Goal: Navigation & Orientation: Find specific page/section

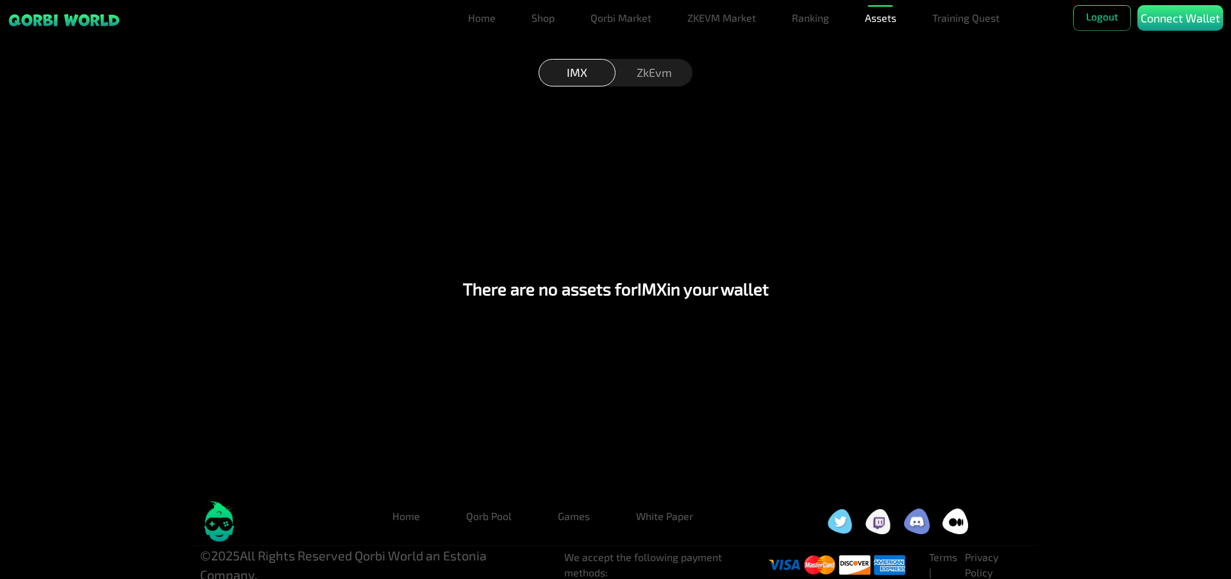
click at [651, 73] on div "ZkEvm" at bounding box center [653, 73] width 77 height 28
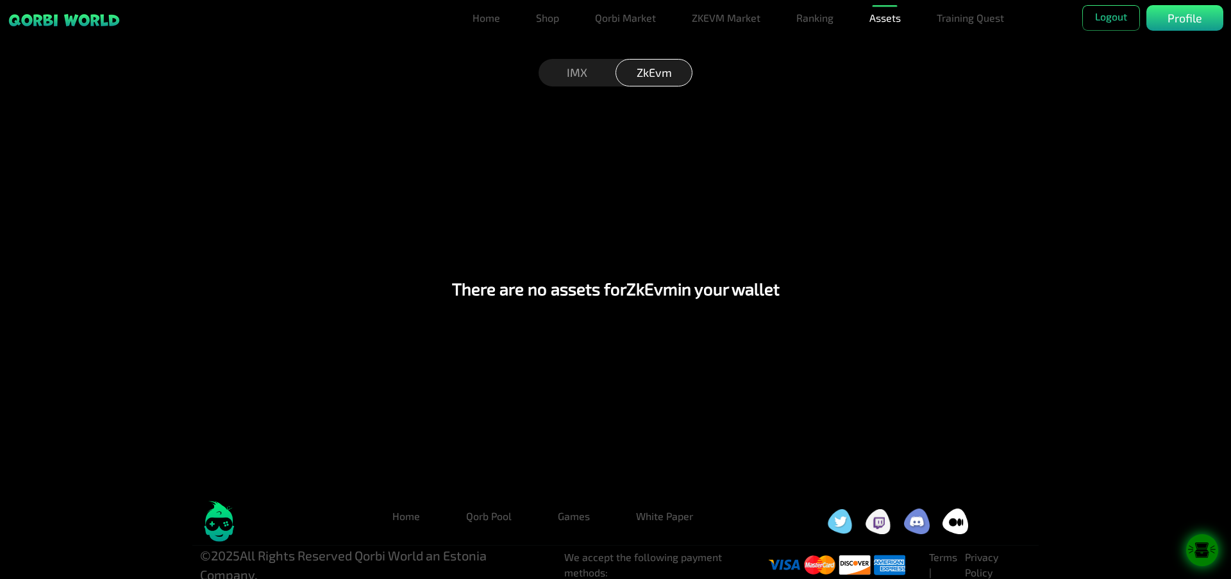
click at [582, 79] on div "IMX" at bounding box center [576, 73] width 77 height 28
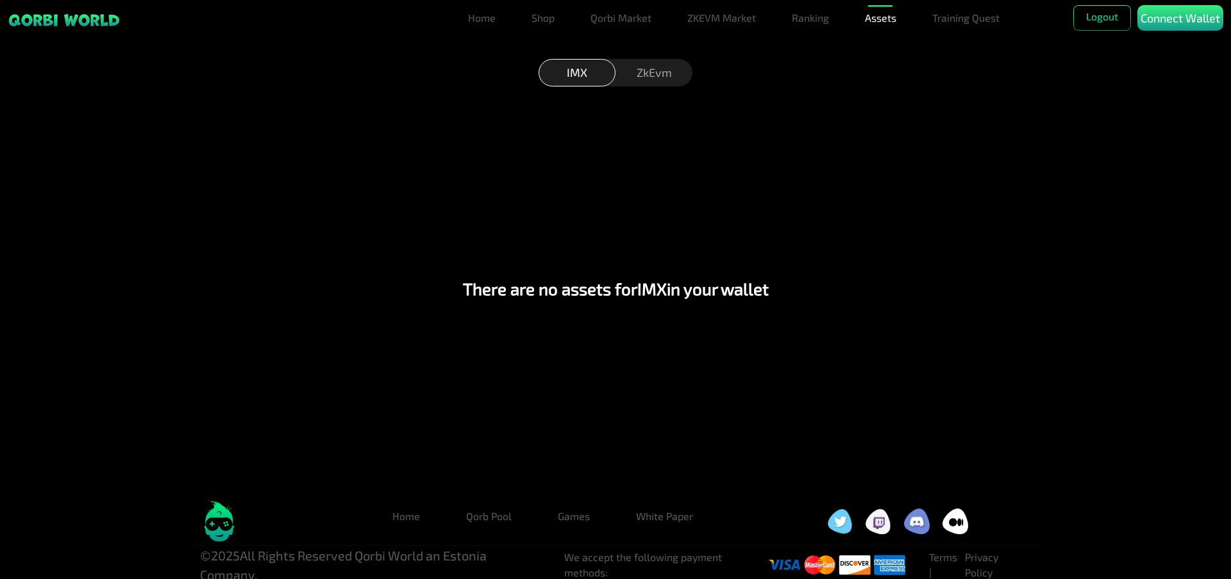
click at [662, 81] on div "ZkEvm" at bounding box center [653, 73] width 77 height 28
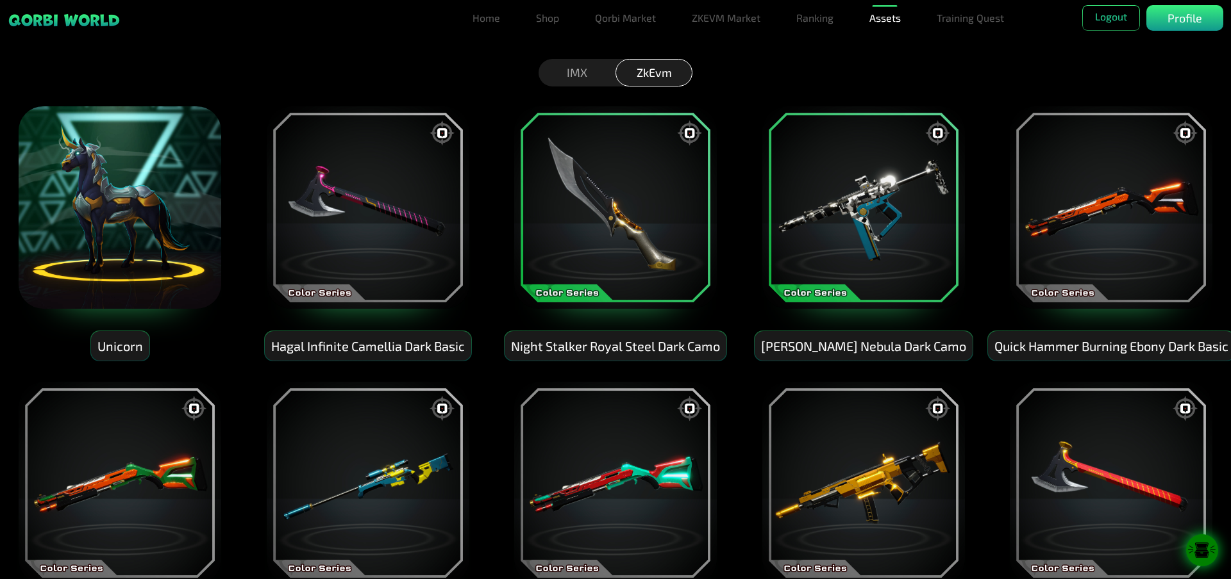
click at [592, 74] on div "IMX" at bounding box center [576, 73] width 77 height 28
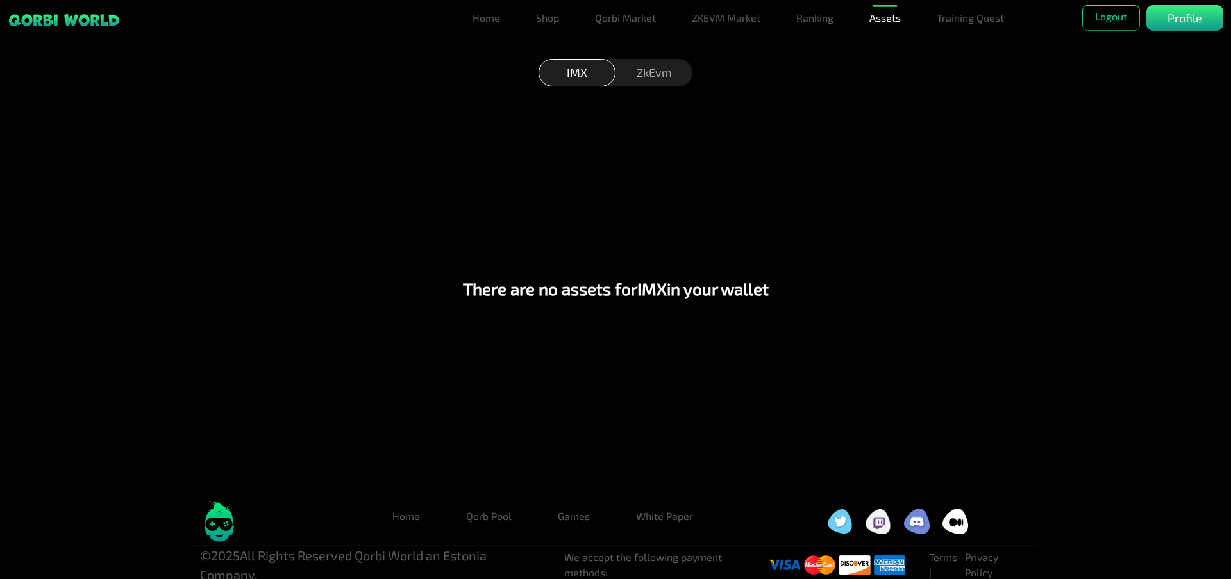
click at [646, 73] on div "ZkEvm" at bounding box center [653, 73] width 77 height 28
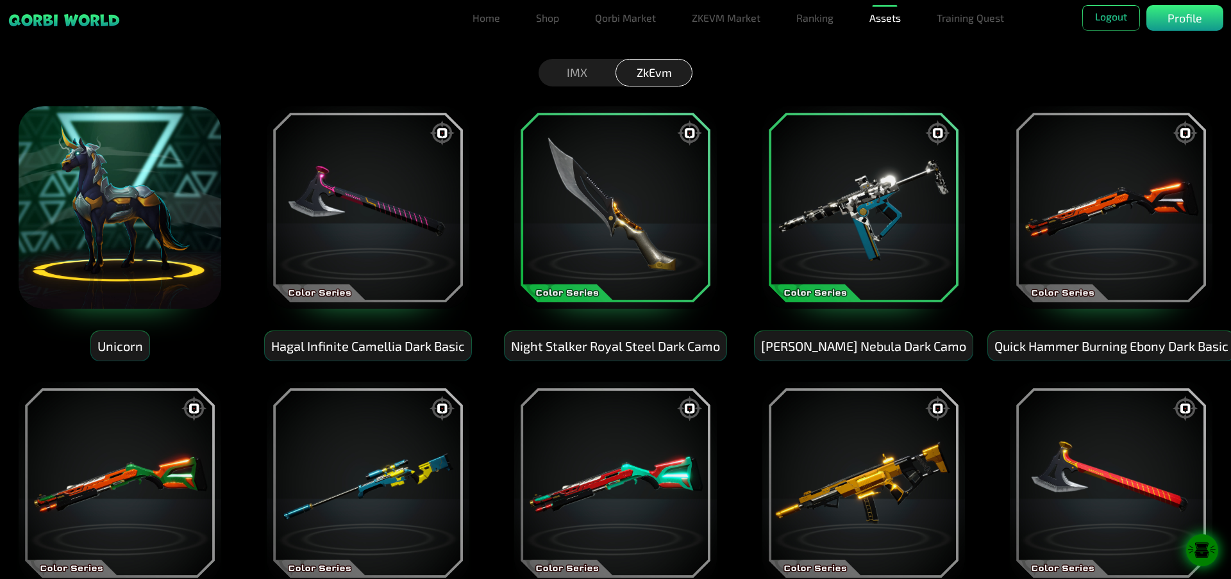
click at [110, 206] on img at bounding box center [119, 207] width 205 height 205
click at [137, 234] on img at bounding box center [119, 207] width 205 height 205
click at [1187, 23] on p "Profile" at bounding box center [1184, 18] width 35 height 17
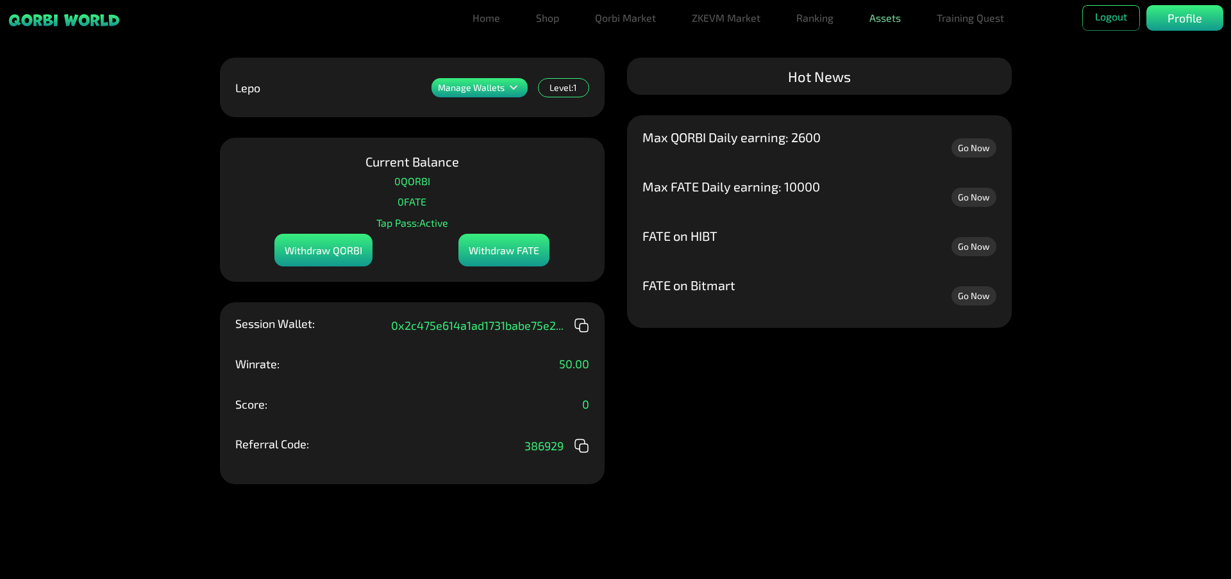
click at [889, 21] on link "Assets" at bounding box center [885, 18] width 42 height 26
click at [890, 48] on link "Assets" at bounding box center [885, 44] width 42 height 26
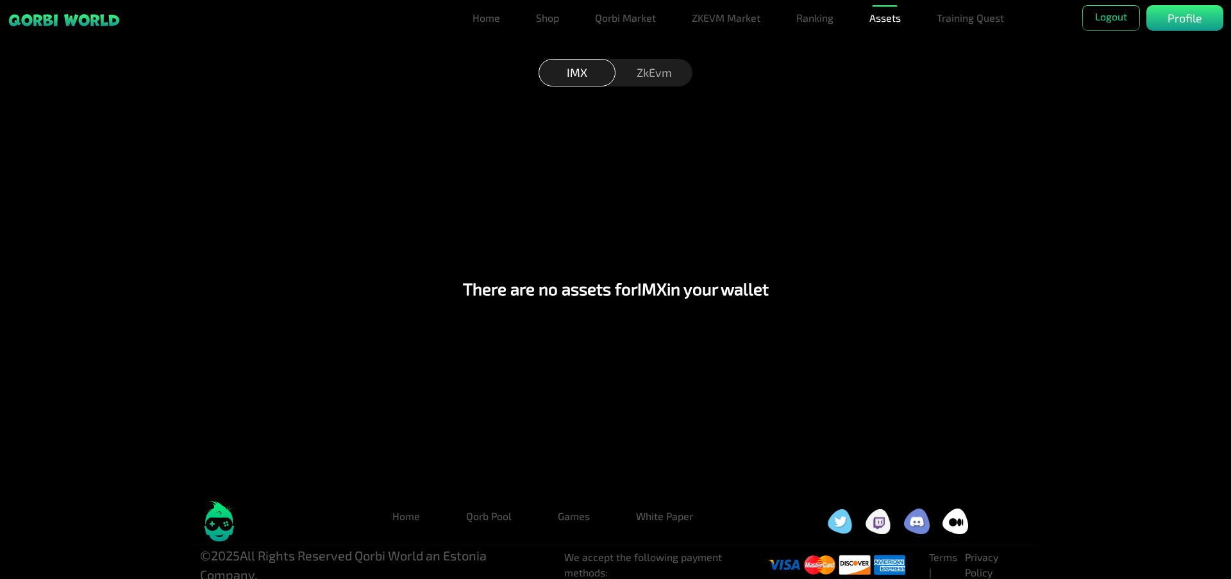
click at [647, 78] on div "ZkEvm" at bounding box center [653, 73] width 77 height 28
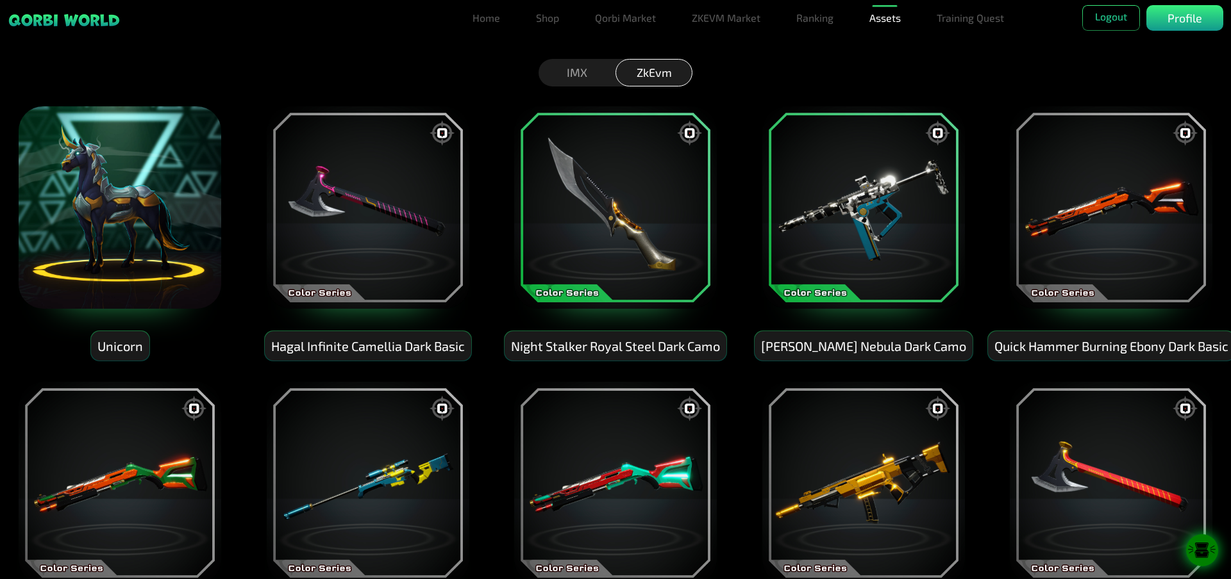
click at [299, 340] on div "Hagal Infinite Camellia Dark Basic" at bounding box center [368, 346] width 206 height 30
click at [145, 197] on img at bounding box center [119, 207] width 205 height 205
click at [151, 226] on img at bounding box center [119, 207] width 205 height 205
click at [129, 344] on div "Unicorn" at bounding box center [120, 346] width 58 height 30
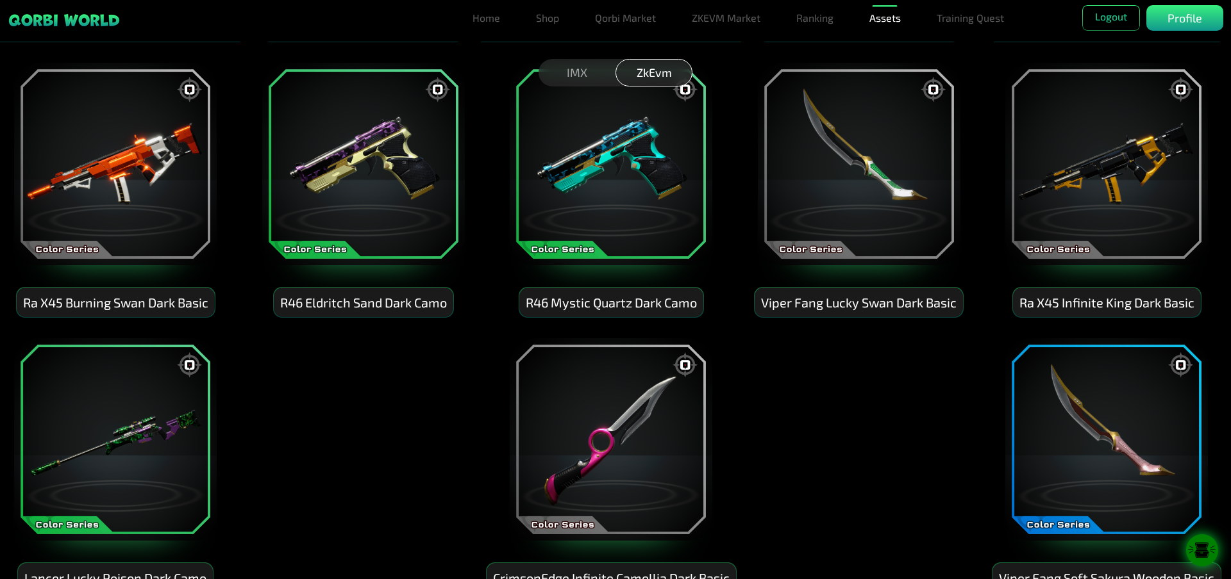
scroll to position [1253, 4]
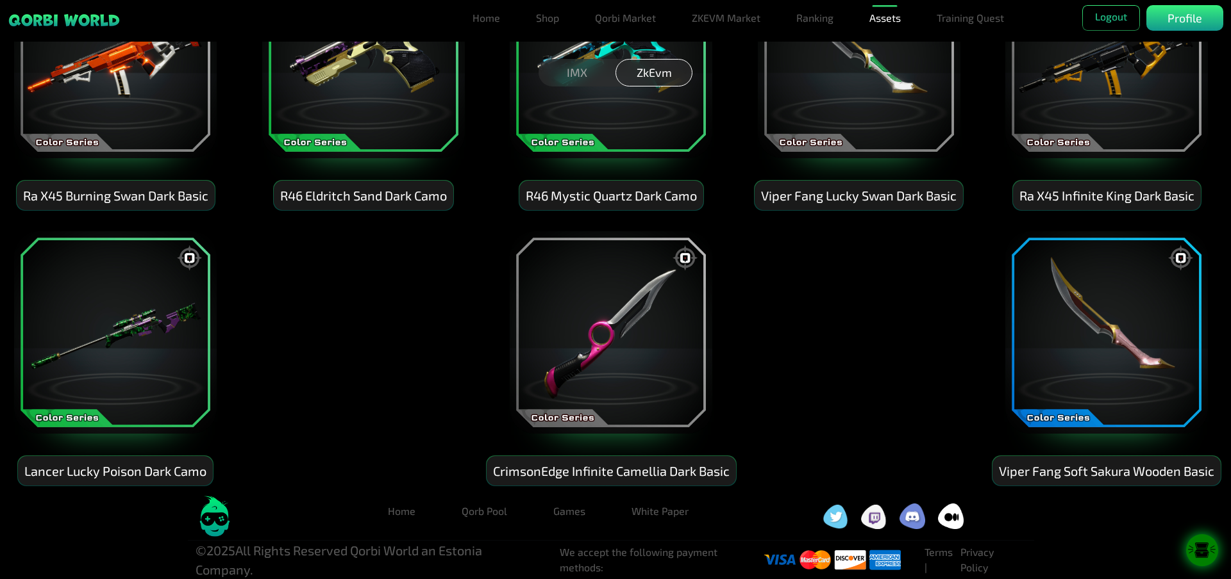
click at [113, 344] on img at bounding box center [115, 332] width 205 height 205
click at [567, 336] on img at bounding box center [610, 332] width 205 height 205
click at [1065, 353] on img at bounding box center [1106, 332] width 205 height 205
click at [1108, 399] on img at bounding box center [1106, 332] width 205 height 205
click at [1082, 420] on img at bounding box center [1106, 332] width 205 height 205
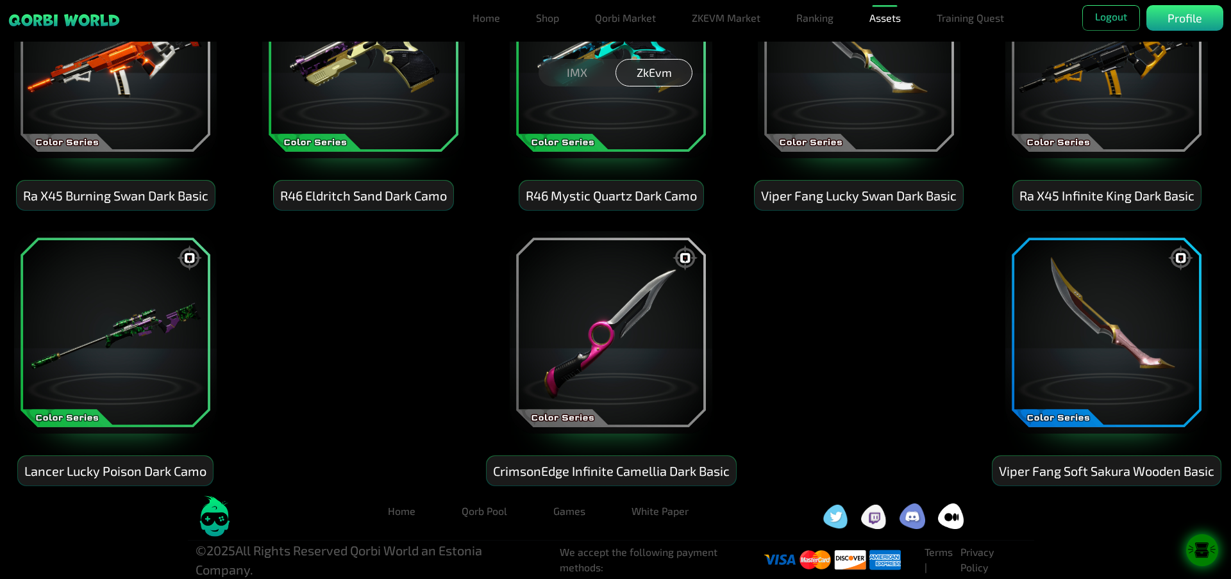
click at [1106, 333] on img at bounding box center [1106, 332] width 205 height 205
click at [1124, 342] on img at bounding box center [1106, 332] width 205 height 205
click at [1186, 242] on img at bounding box center [1106, 332] width 205 height 205
click at [1174, 269] on img at bounding box center [1106, 332] width 205 height 205
click at [1125, 130] on img at bounding box center [1106, 56] width 205 height 205
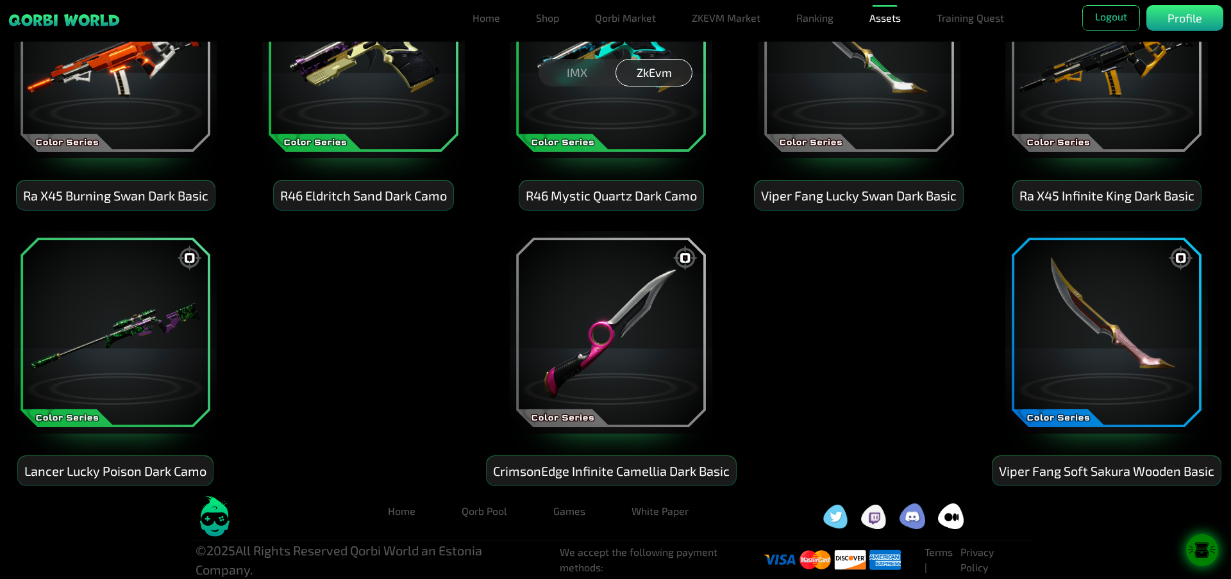
click at [795, 90] on div "IMX ZkEvm" at bounding box center [615, 76] width 1231 height 29
drag, startPoint x: 704, startPoint y: 90, endPoint x: 623, endPoint y: 94, distance: 80.8
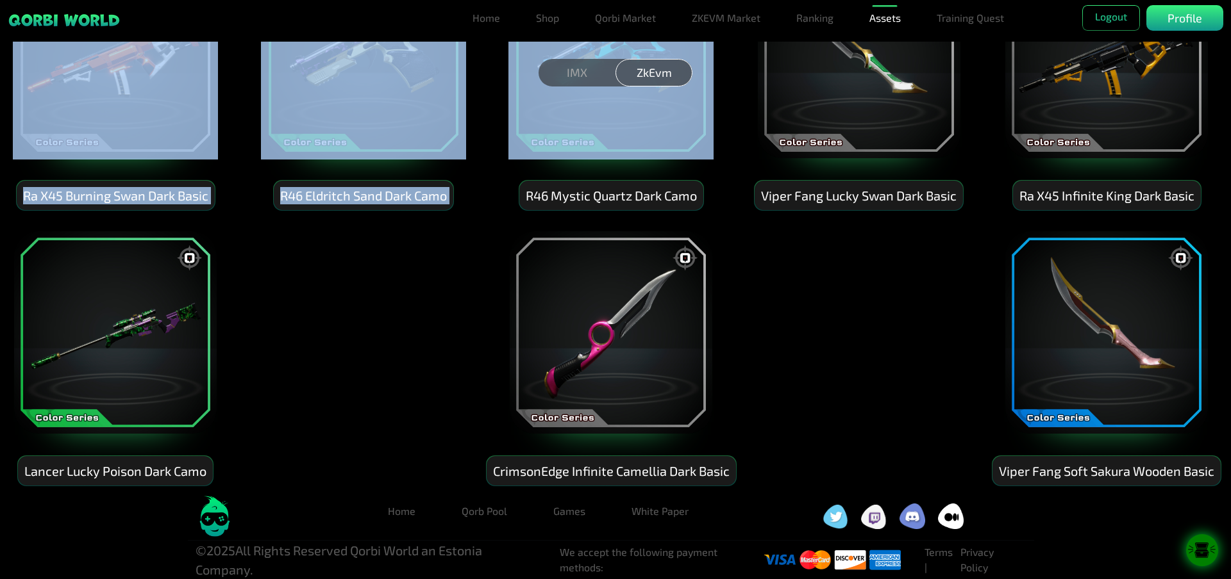
click at [426, 113] on img at bounding box center [363, 56] width 205 height 205
click at [151, 132] on img at bounding box center [115, 56] width 205 height 205
click at [151, 332] on img at bounding box center [115, 332] width 205 height 205
click at [527, 336] on img at bounding box center [610, 332] width 205 height 205
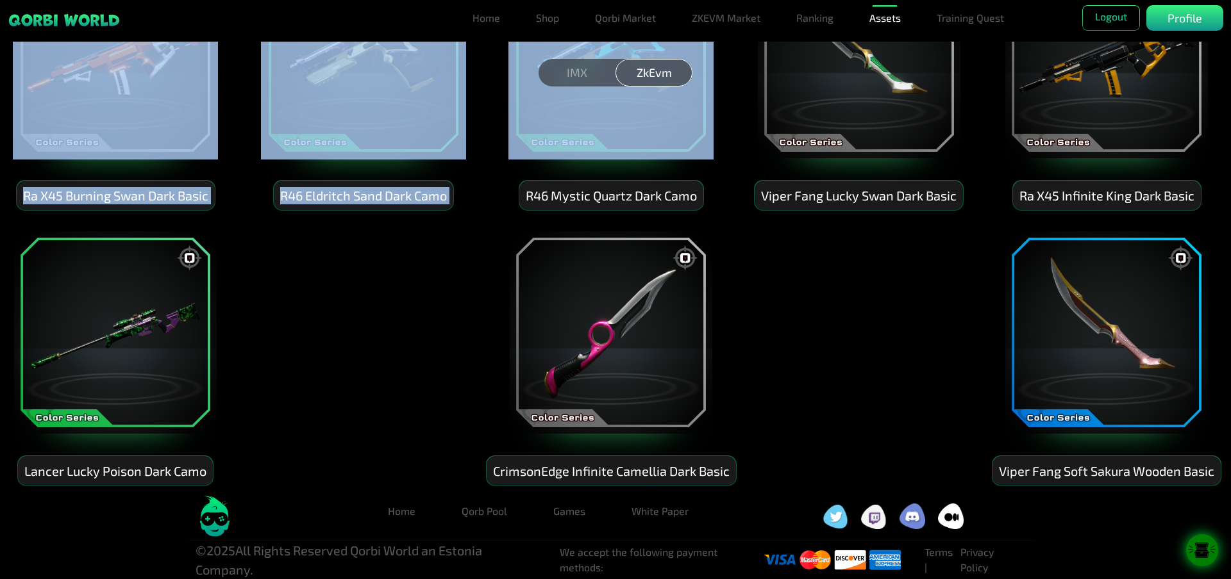
click at [1058, 350] on img at bounding box center [1106, 332] width 205 height 205
click at [1118, 351] on img at bounding box center [1106, 332] width 205 height 205
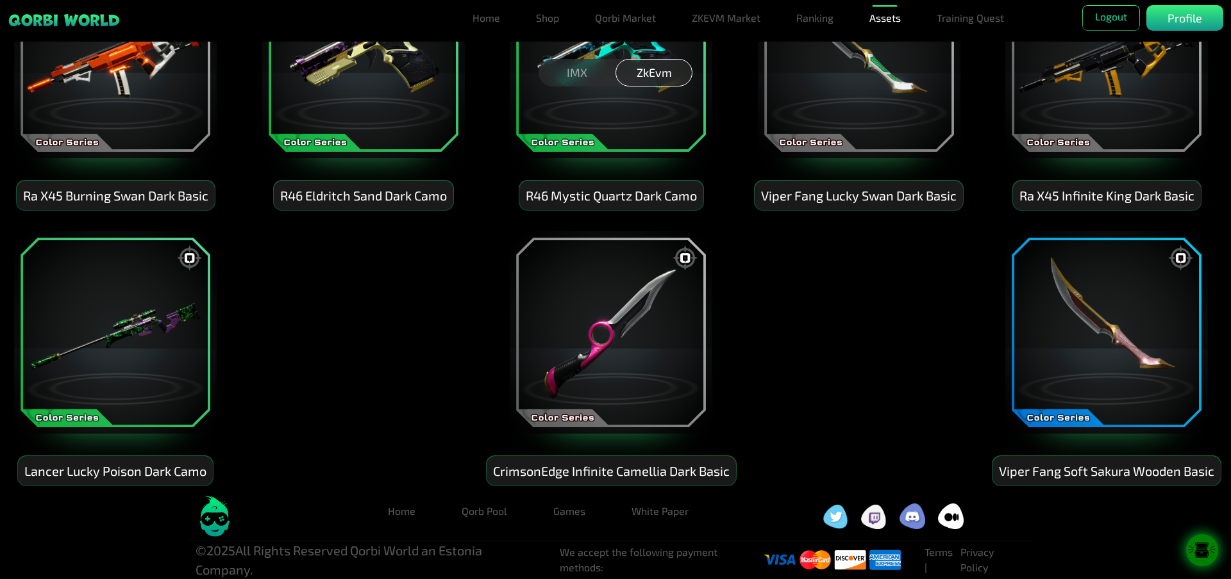
click at [1100, 481] on div "Viper Fang Soft Sakura Wooden Basic" at bounding box center [1106, 471] width 228 height 30
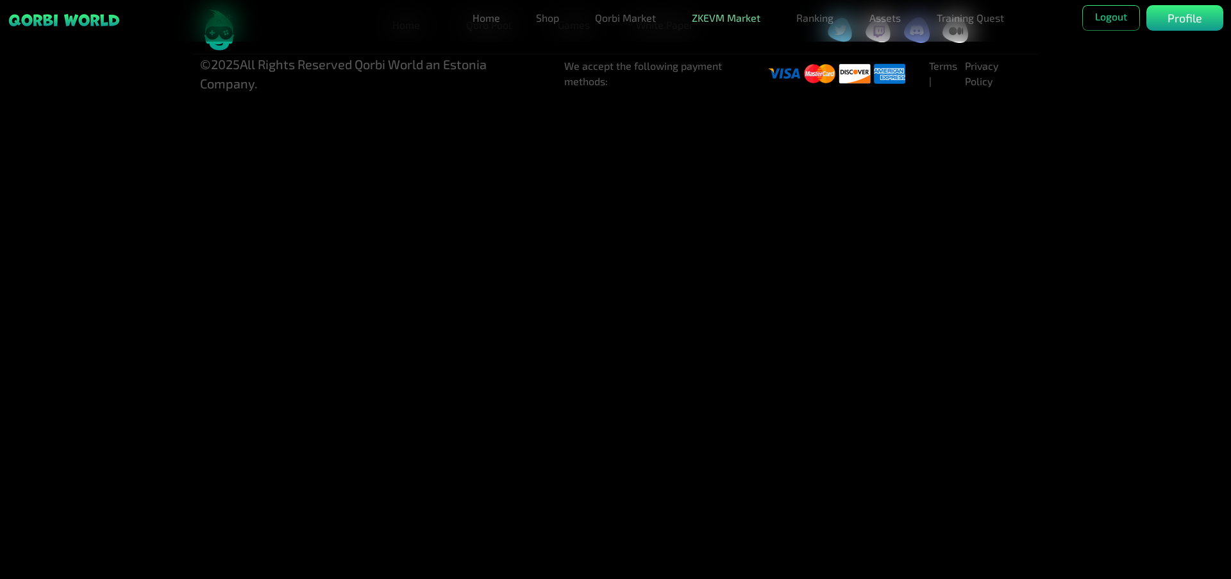
click at [704, 24] on link "ZKEVM Market" at bounding box center [725, 18] width 79 height 26
click at [490, 26] on link "Home" at bounding box center [486, 18] width 38 height 26
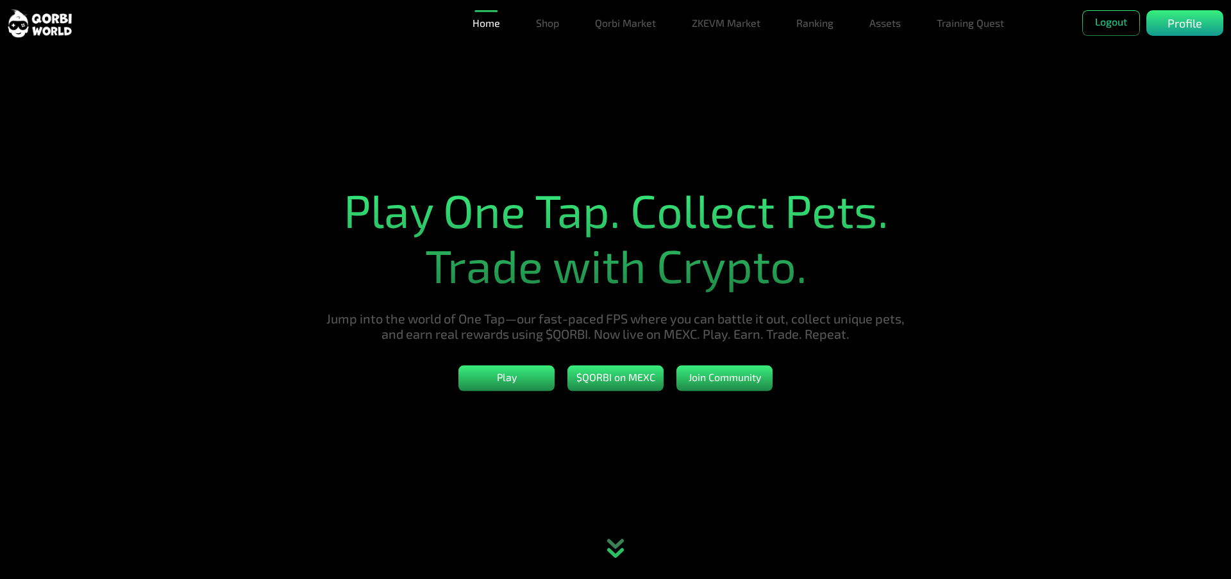
click at [515, 21] on ul "Home Shop Qorbi Market ZKEVM Market Ranking Assets Assets Bundles Forge Burn Eg…" at bounding box center [750, 23] width 567 height 26
click at [543, 22] on link "Shop" at bounding box center [547, 23] width 33 height 26
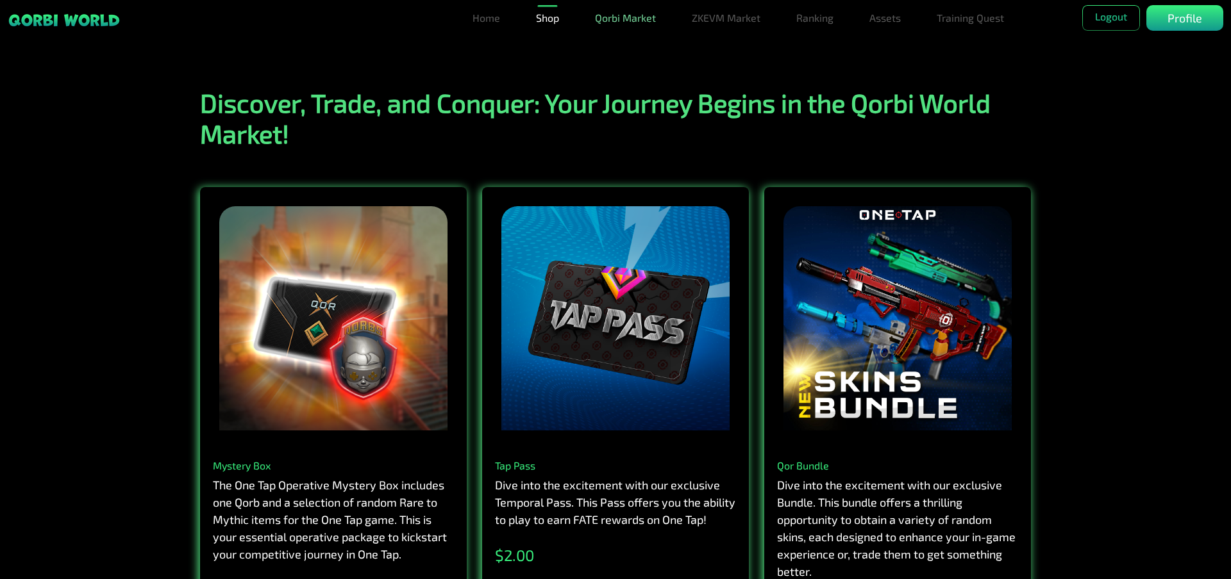
click at [611, 25] on link "Qorbi Market" at bounding box center [625, 18] width 71 height 26
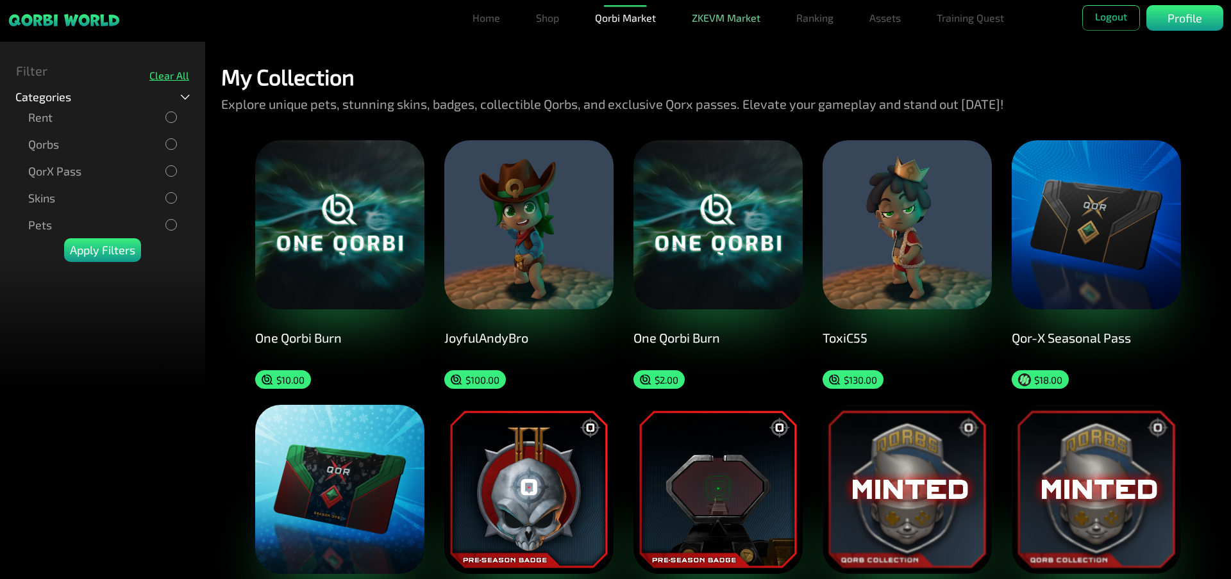
click at [693, 29] on link "ZKEVM Market" at bounding box center [725, 18] width 79 height 26
click at [732, 24] on link "ZKEVM Market" at bounding box center [725, 18] width 79 height 26
click at [1187, 21] on p "Profile" at bounding box center [1184, 18] width 35 height 17
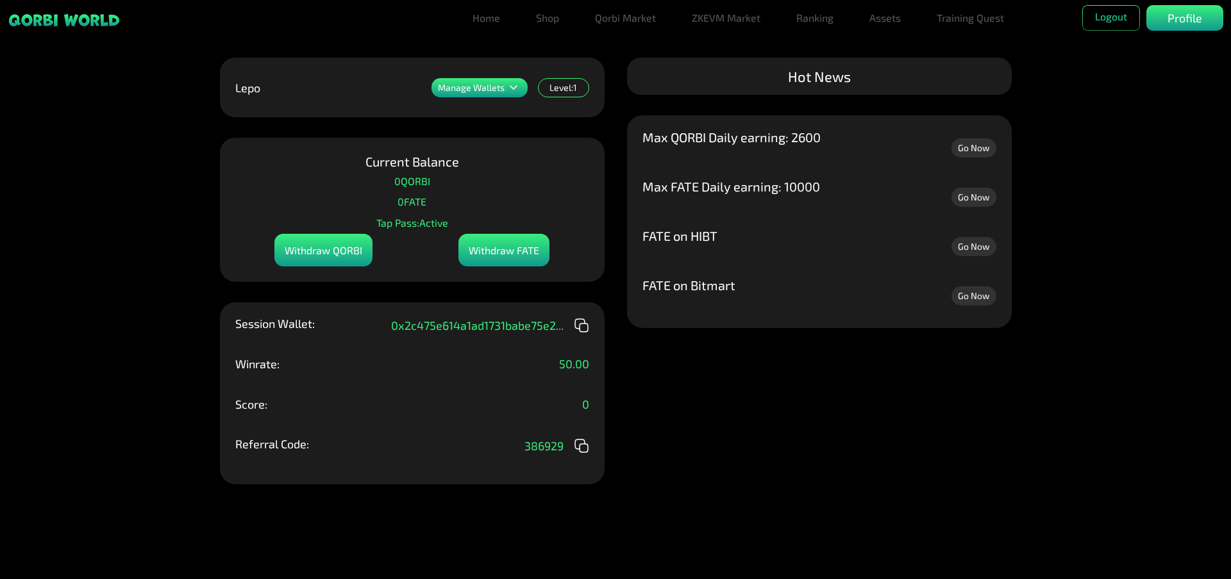
click at [510, 90] on icon at bounding box center [513, 87] width 15 height 15
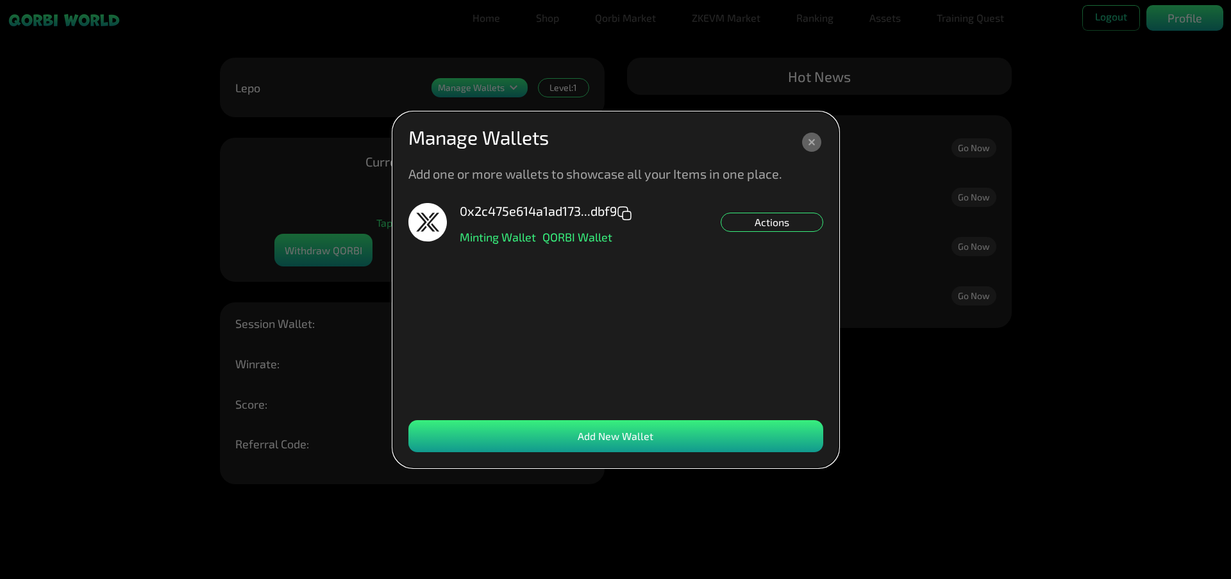
click at [815, 140] on icon at bounding box center [811, 142] width 19 height 19
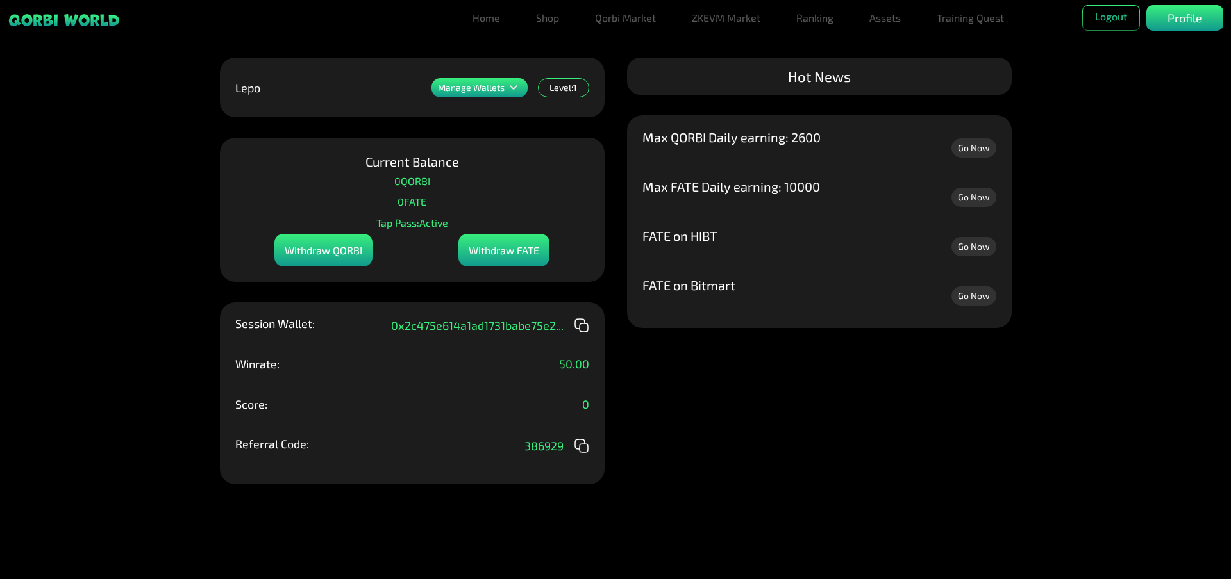
click at [977, 250] on link "Go Now" at bounding box center [973, 246] width 45 height 19
click at [799, 336] on div "Manage Wallets Add one or more wallets to showcase all your Items in one place.…" at bounding box center [615, 289] width 1231 height 579
click at [733, 23] on link "ZKEVM Market" at bounding box center [725, 18] width 79 height 26
click at [1170, 24] on p "Profile" at bounding box center [1184, 18] width 35 height 17
click at [818, 21] on link "Ranking" at bounding box center [814, 18] width 47 height 26
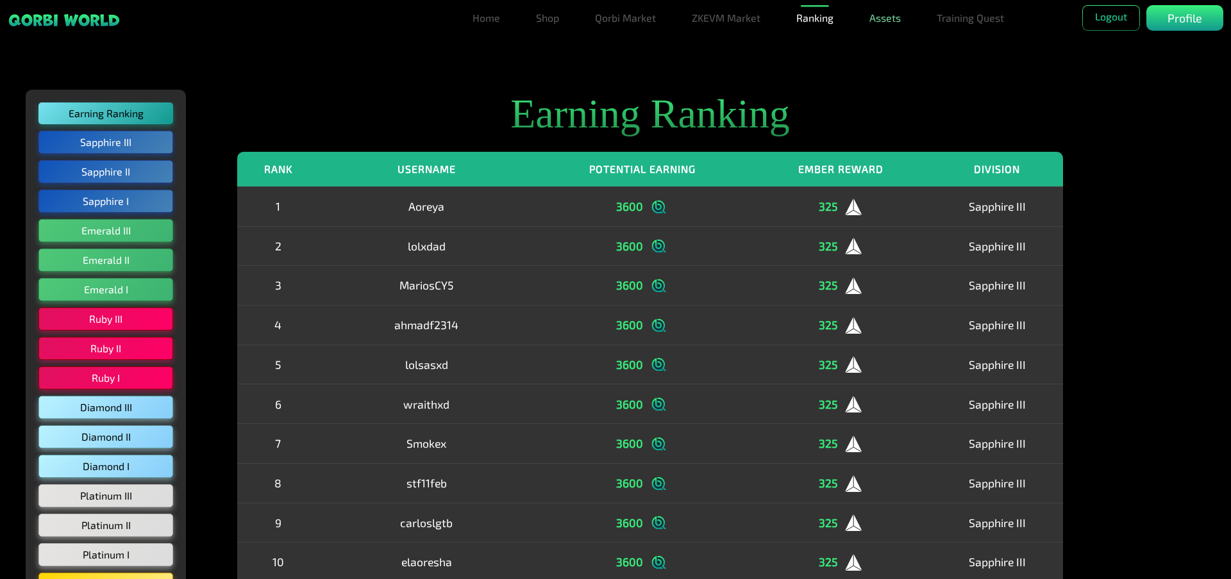
click at [870, 21] on link "Assets" at bounding box center [885, 18] width 42 height 26
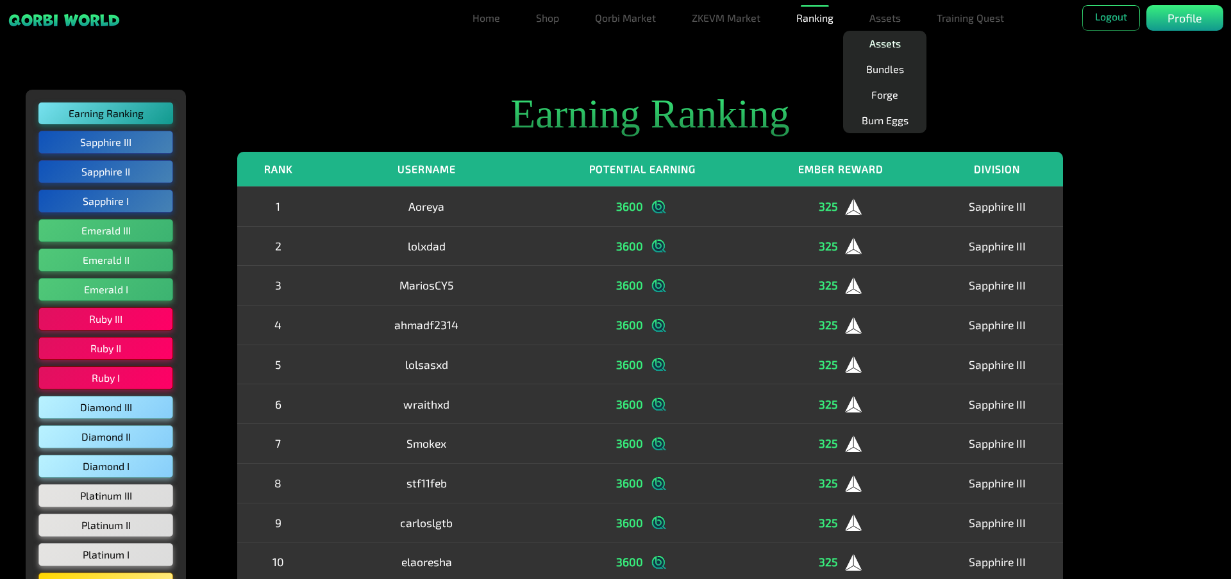
click at [877, 37] on link "Assets" at bounding box center [885, 44] width 42 height 26
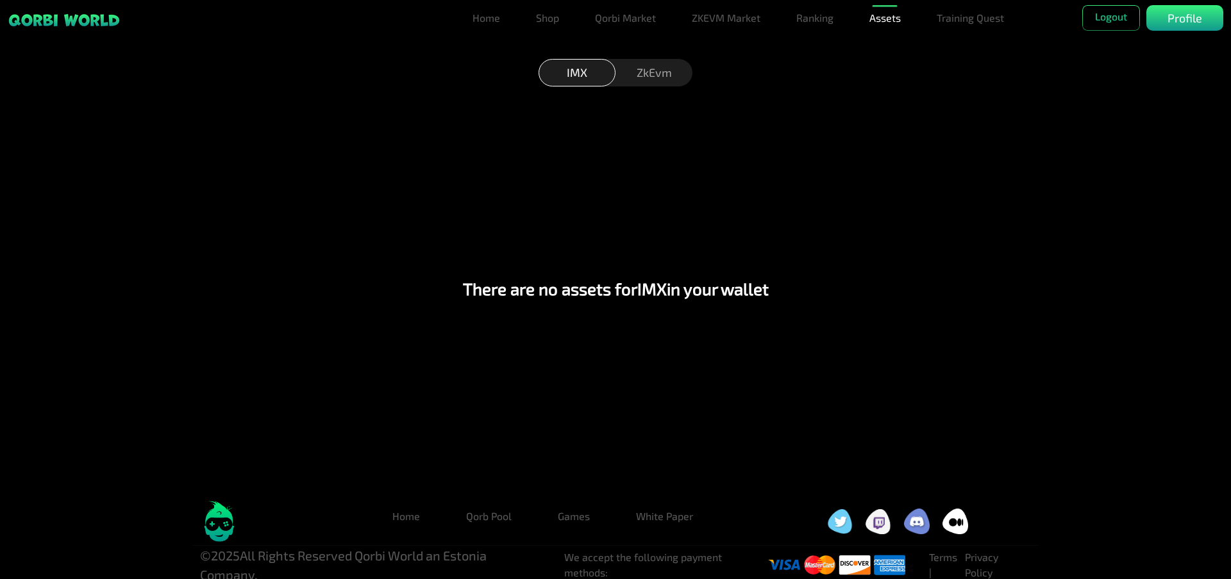
click at [663, 76] on div "ZkEvm" at bounding box center [653, 73] width 77 height 28
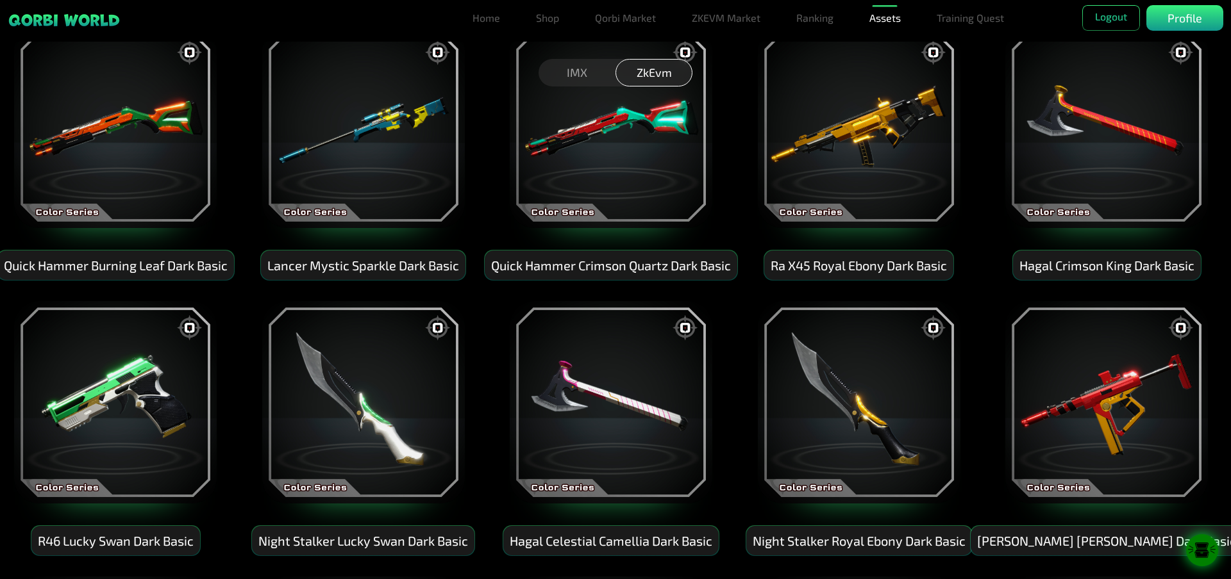
scroll to position [400, 4]
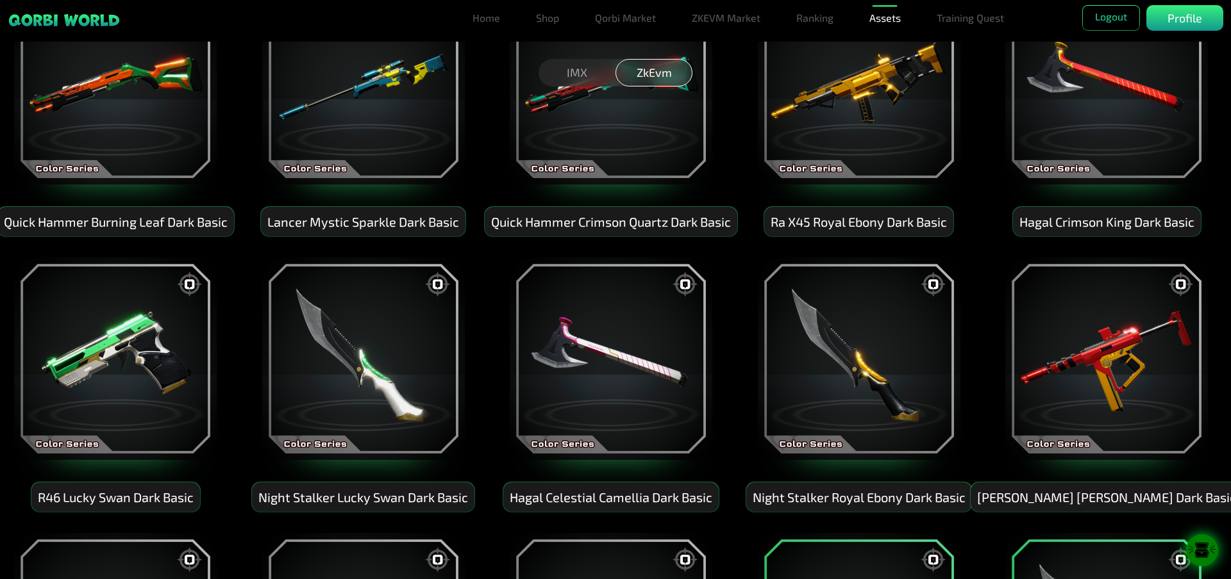
click at [1217, 555] on icon at bounding box center [1202, 551] width 32 height 16
